Goal: Navigation & Orientation: Understand site structure

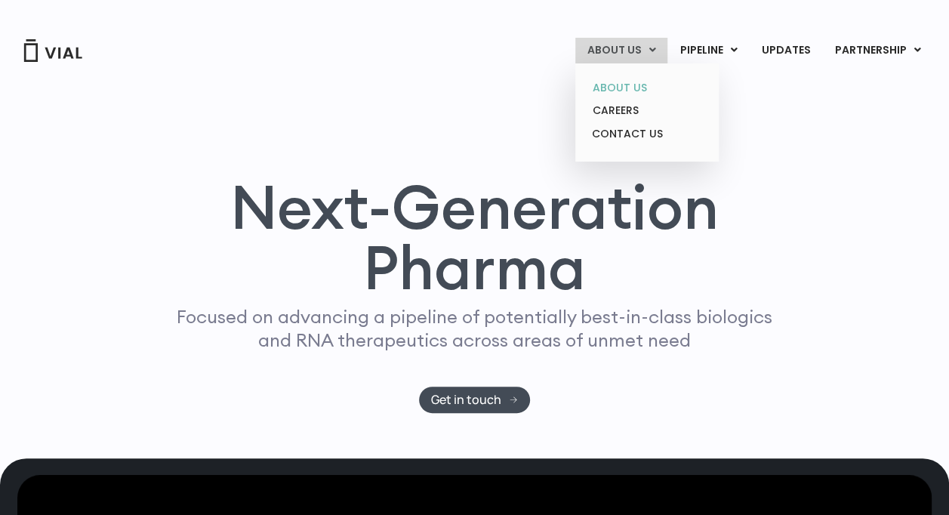
drag, startPoint x: 630, startPoint y: 83, endPoint x: 622, endPoint y: 85, distance: 7.9
click at [622, 85] on link "ABOUT US" at bounding box center [647, 87] width 132 height 23
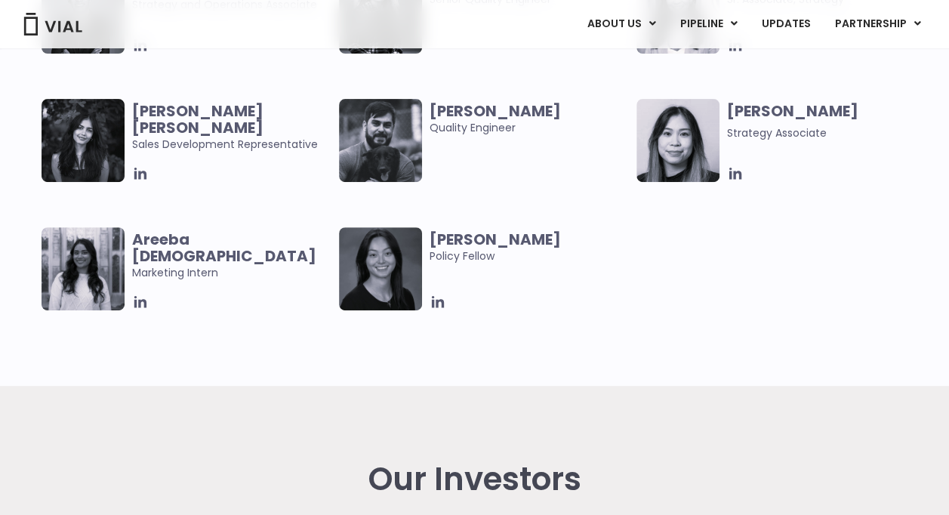
scroll to position [3027, 0]
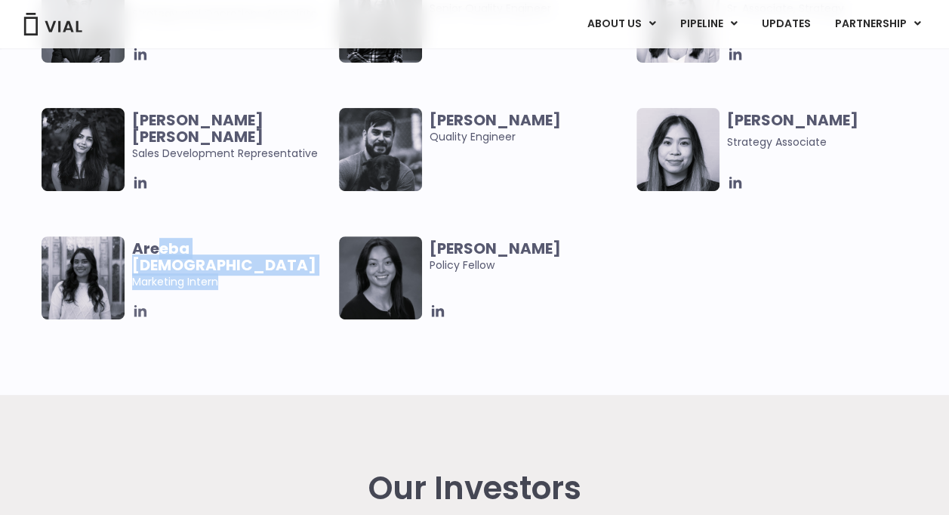
drag, startPoint x: 156, startPoint y: 249, endPoint x: 137, endPoint y: 310, distance: 63.1
click at [137, 310] on div "Areeba [DEMOGRAPHIC_DATA] Marketing Intern" at bounding box center [235, 277] width 207 height 83
click at [137, 310] on icon at bounding box center [140, 311] width 17 height 17
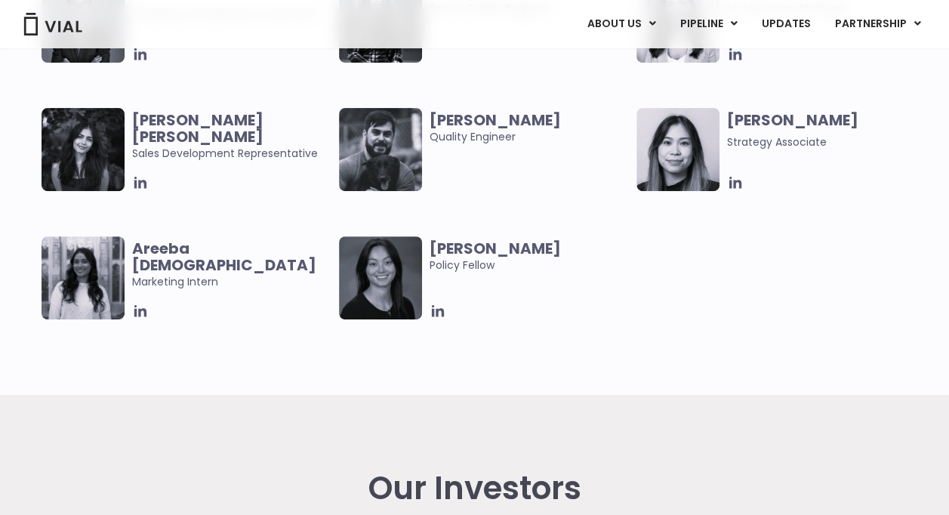
drag, startPoint x: 953, startPoint y: 372, endPoint x: 663, endPoint y: 382, distance: 290.2
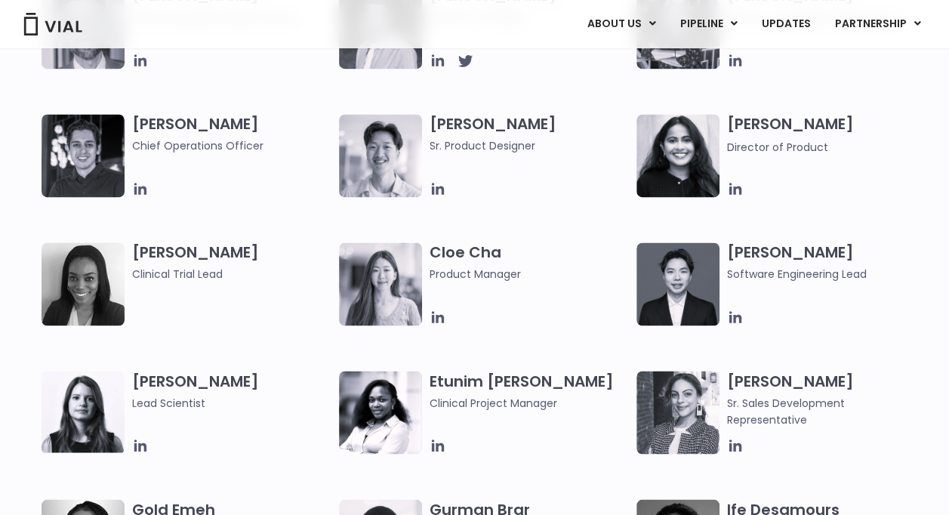
scroll to position [0, 0]
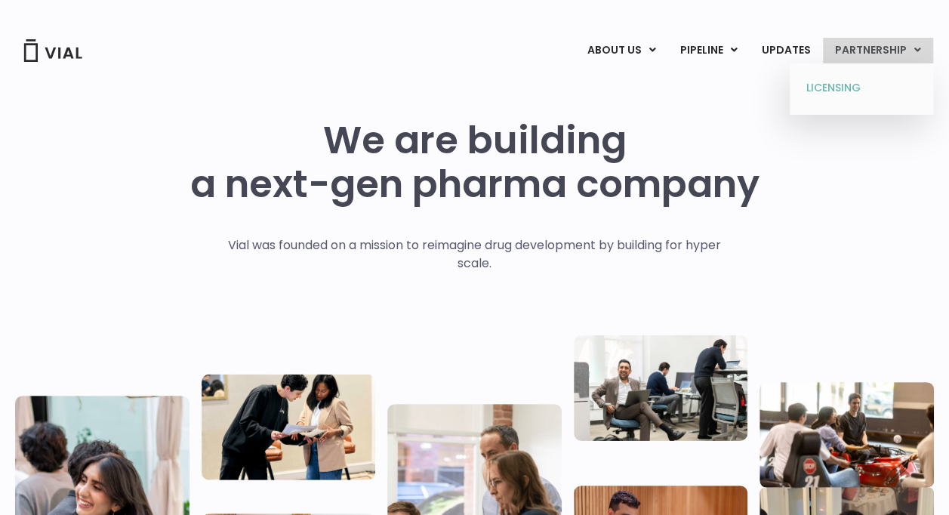
click at [844, 86] on link "LICENSING" at bounding box center [861, 88] width 132 height 24
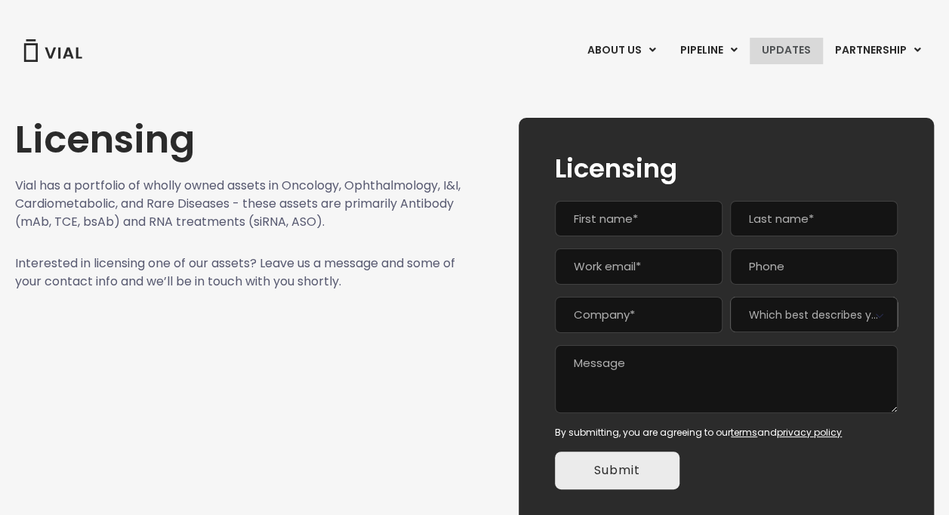
click at [792, 46] on link "UPDATES" at bounding box center [786, 51] width 73 height 26
